Goal: Task Accomplishment & Management: Manage account settings

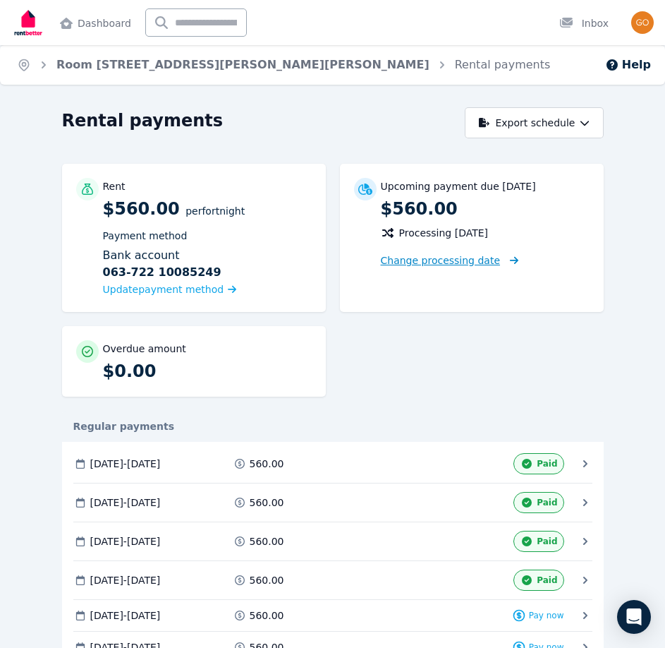
click at [478, 264] on span "Change processing date" at bounding box center [441, 260] width 120 height 14
click at [587, 465] on icon at bounding box center [586, 463] width 14 height 14
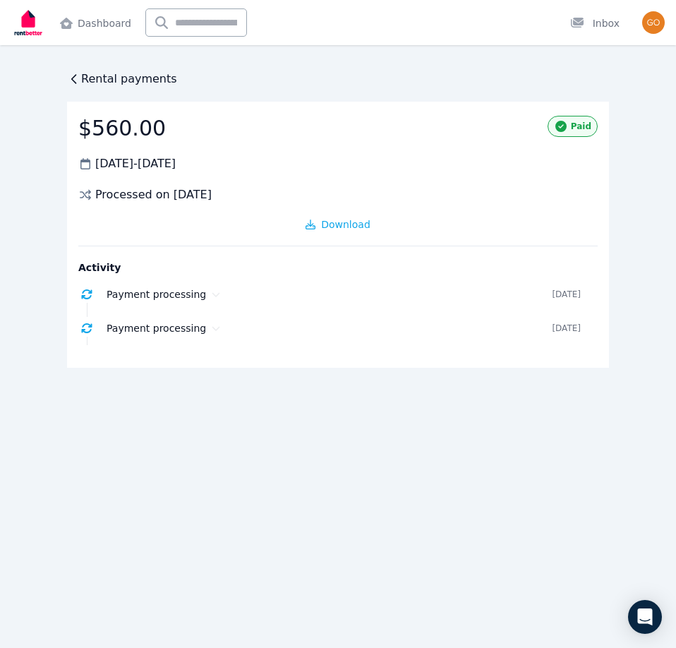
click at [75, 74] on icon at bounding box center [74, 79] width 14 height 14
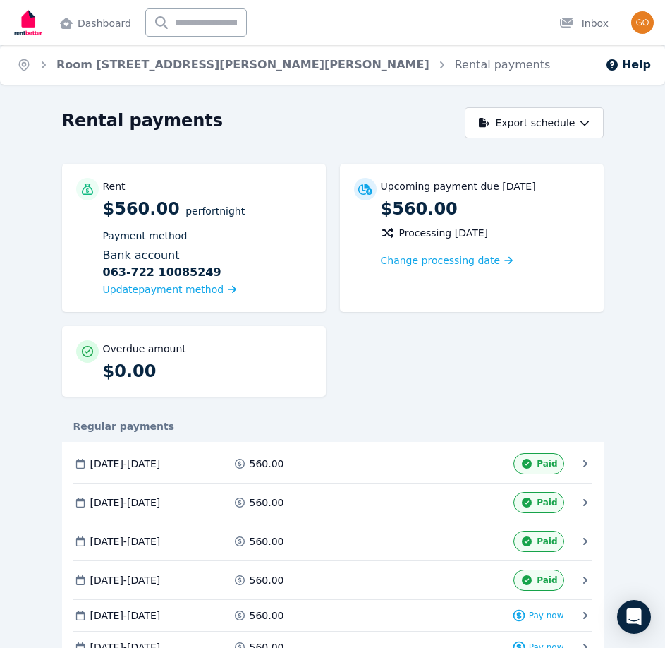
click at [587, 583] on icon at bounding box center [586, 580] width 14 height 14
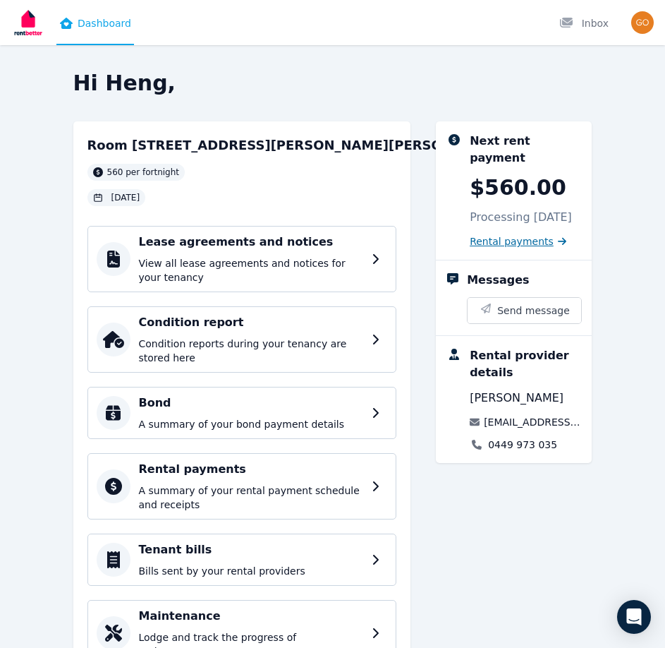
click at [514, 241] on span "Rental payments" at bounding box center [512, 241] width 84 height 14
